Goal: Task Accomplishment & Management: Manage account settings

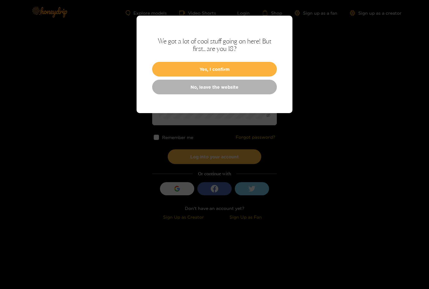
click at [115, 166] on div at bounding box center [214, 144] width 429 height 289
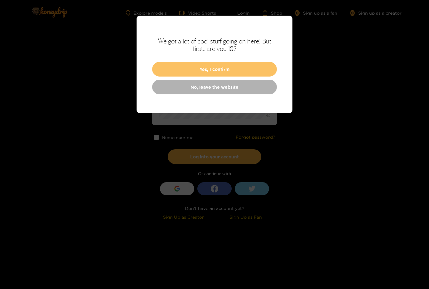
click at [167, 71] on button "Yes, I confirm" at bounding box center [214, 69] width 125 height 15
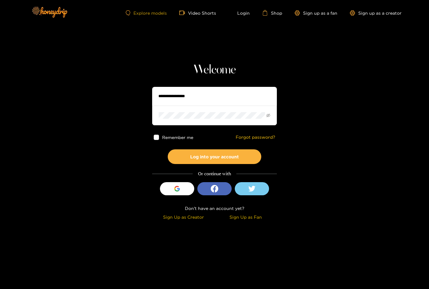
click at [131, 15] on link "Explore models" at bounding box center [146, 12] width 41 height 5
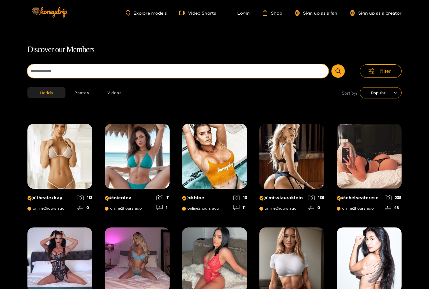
click at [130, 71] on input at bounding box center [177, 70] width 301 height 13
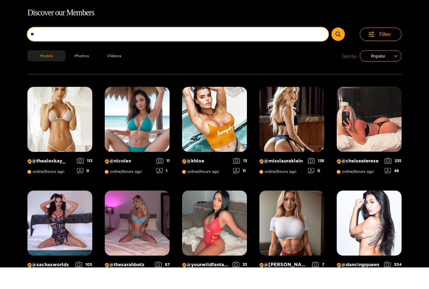
scroll to position [18, 0]
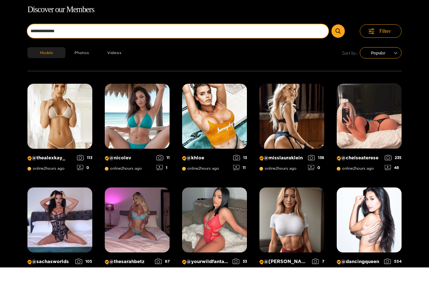
type input "**********"
click at [339, 46] on button "submit" at bounding box center [338, 52] width 13 height 13
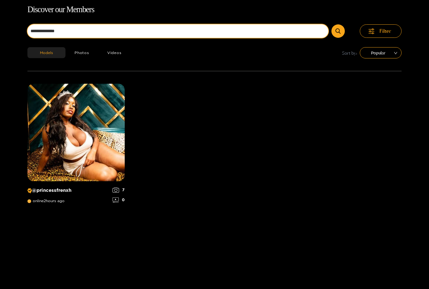
scroll to position [0, 0]
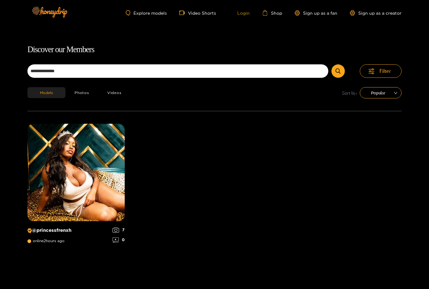
click at [239, 13] on link "Login" at bounding box center [239, 13] width 21 height 6
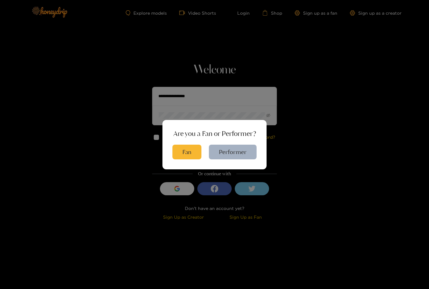
click at [240, 115] on div "Are you a Fan or Performer? Fan Performer" at bounding box center [214, 144] width 429 height 289
click at [237, 159] on button "Performer" at bounding box center [233, 152] width 48 height 15
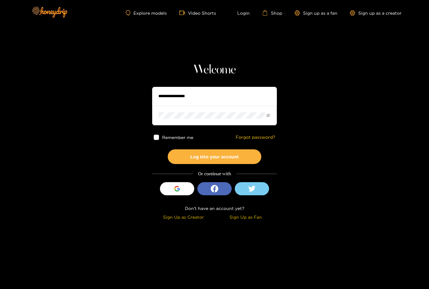
click at [253, 98] on input "text" at bounding box center [214, 96] width 125 height 19
type input "**********"
click at [215, 156] on button "Log into your account" at bounding box center [215, 156] width 94 height 15
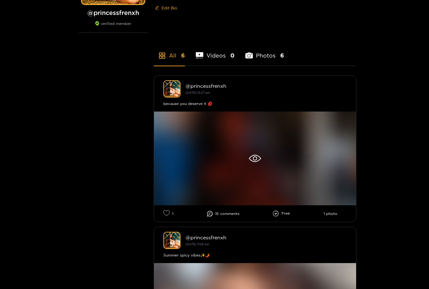
scroll to position [115, 0]
click at [266, 161] on div at bounding box center [255, 158] width 202 height 94
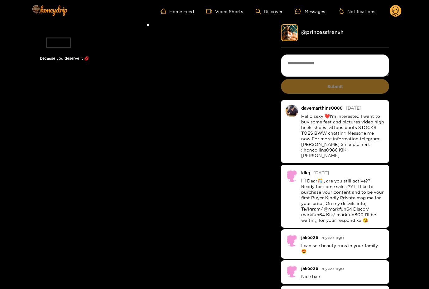
scroll to position [2, 0]
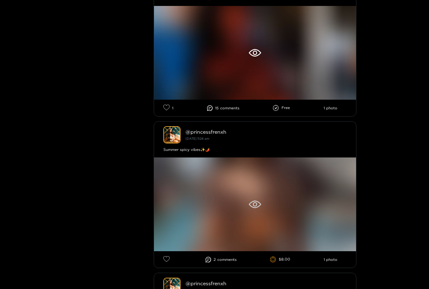
scroll to position [221, 0]
click at [328, 215] on div at bounding box center [255, 204] width 202 height 94
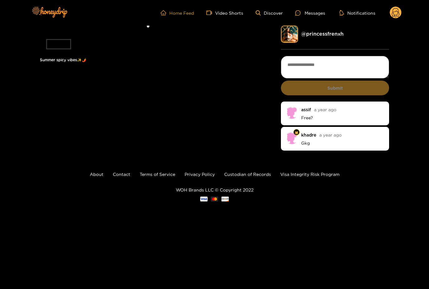
click at [178, 14] on link "Home Feed" at bounding box center [177, 13] width 33 height 6
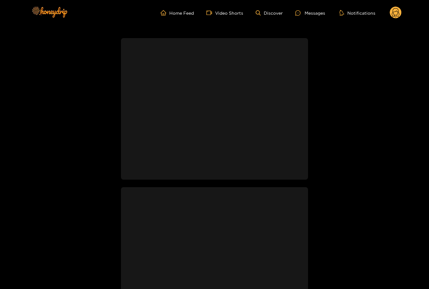
click at [395, 7] on circle at bounding box center [396, 13] width 12 height 12
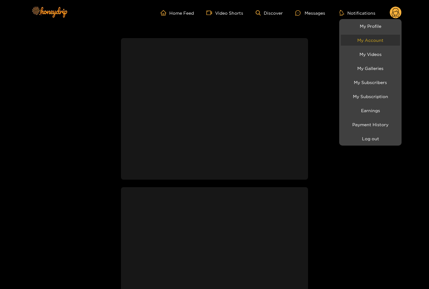
click at [384, 41] on link "My Account" at bounding box center [370, 40] width 59 height 11
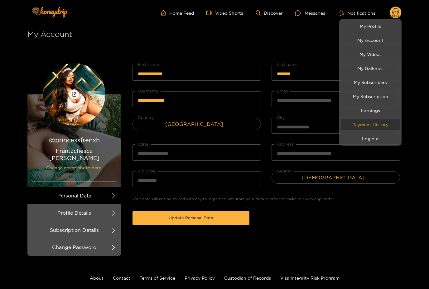
click at [384, 125] on link "Payment History" at bounding box center [370, 124] width 59 height 11
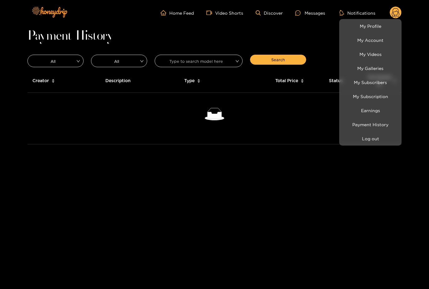
click at [296, 81] on div at bounding box center [214, 144] width 429 height 289
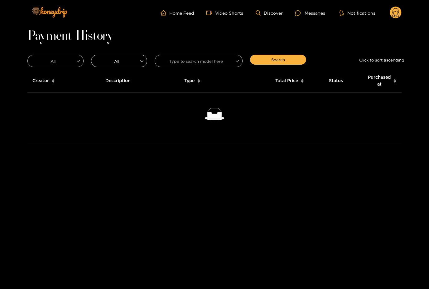
click at [124, 83] on th "Description" at bounding box center [132, 81] width 62 height 24
click at [130, 76] on th "Description" at bounding box center [132, 81] width 62 height 24
click at [185, 15] on link "Home Feed" at bounding box center [177, 13] width 33 height 6
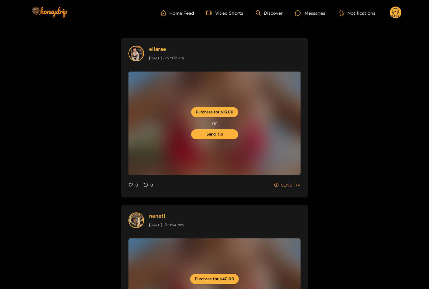
click at [397, 11] on icon at bounding box center [395, 13] width 7 height 11
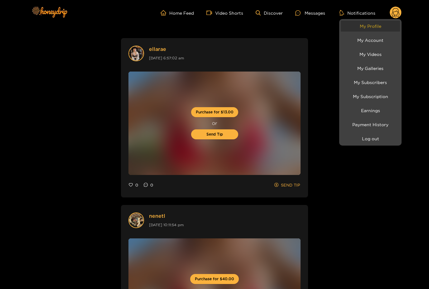
click at [381, 26] on link "My Profile" at bounding box center [370, 26] width 59 height 11
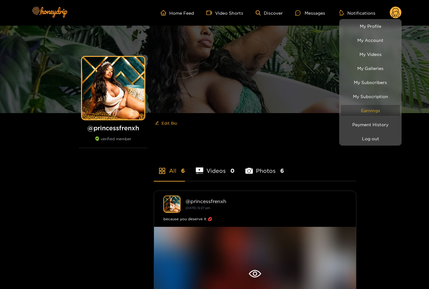
click at [375, 106] on link "Earnings" at bounding box center [370, 110] width 59 height 11
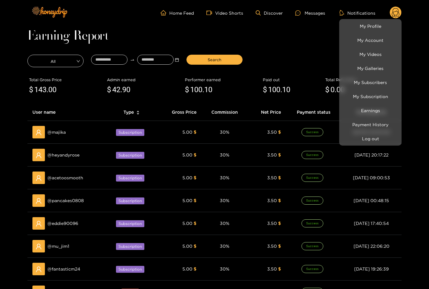
click at [321, 57] on div at bounding box center [214, 144] width 429 height 289
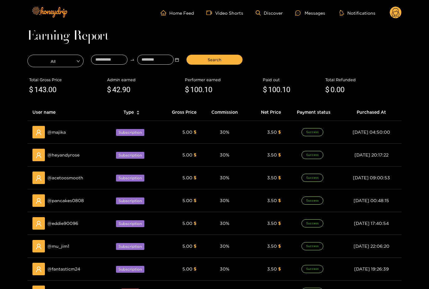
click at [56, 87] on span ".00" at bounding box center [52, 89] width 10 height 9
click at [180, 14] on link "Home Feed" at bounding box center [177, 13] width 33 height 6
